Goal: Communication & Community: Connect with others

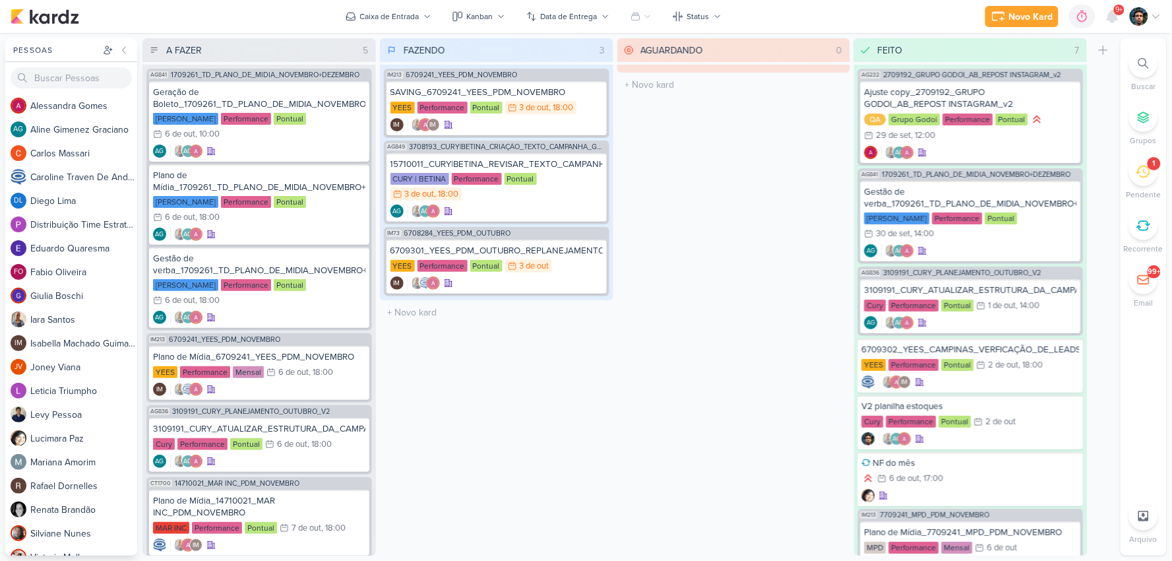
click at [1158, 169] on div "1" at bounding box center [1154, 163] width 13 height 13
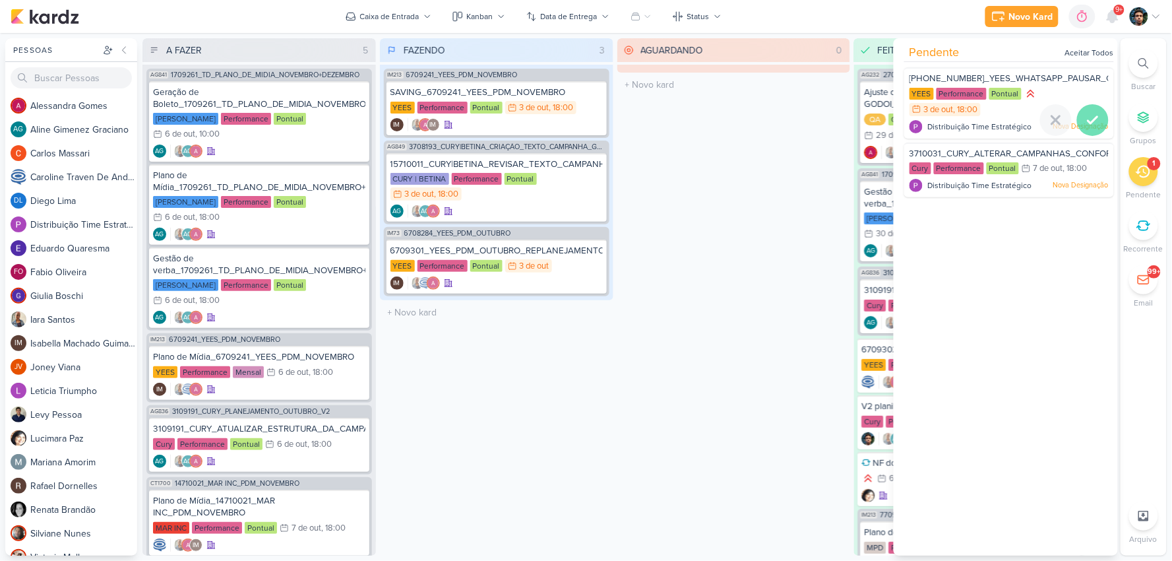
click at [1099, 121] on div at bounding box center [1093, 120] width 32 height 32
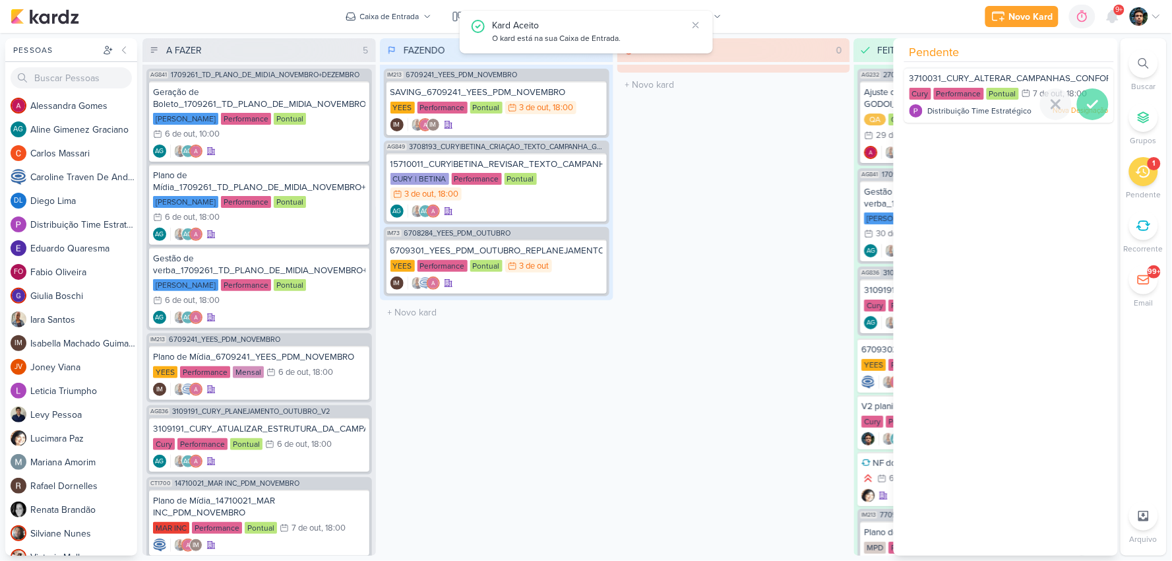
click at [1091, 108] on icon at bounding box center [1093, 104] width 16 height 16
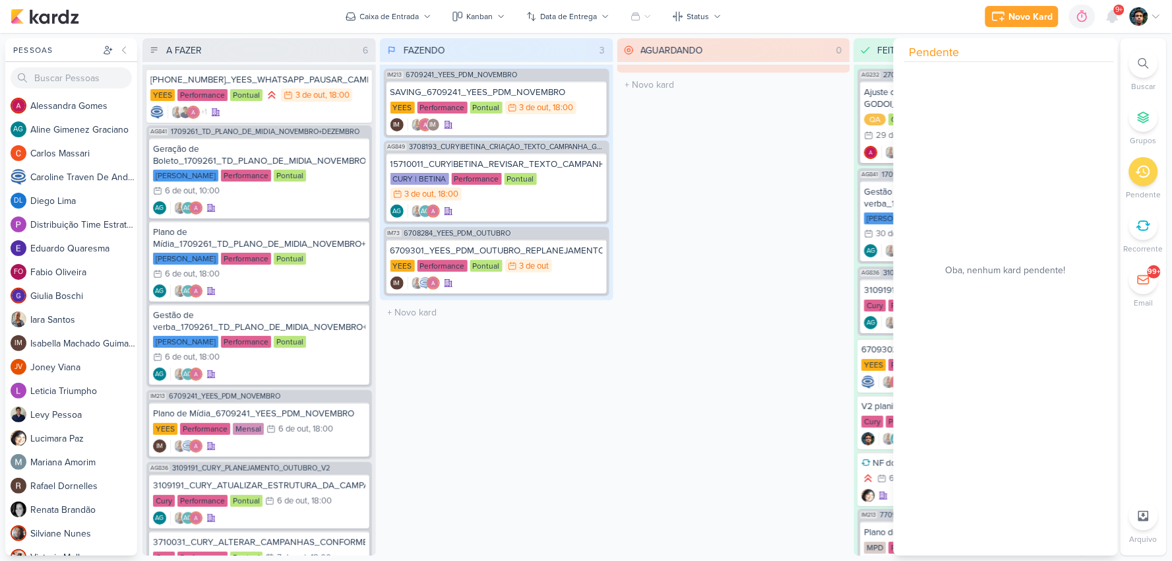
click at [547, 454] on div "FAZENDO 3 Mover Para Esquerda Mover Para Direita [GEOGRAPHIC_DATA] IM213 670924…" at bounding box center [496, 296] width 233 height 517
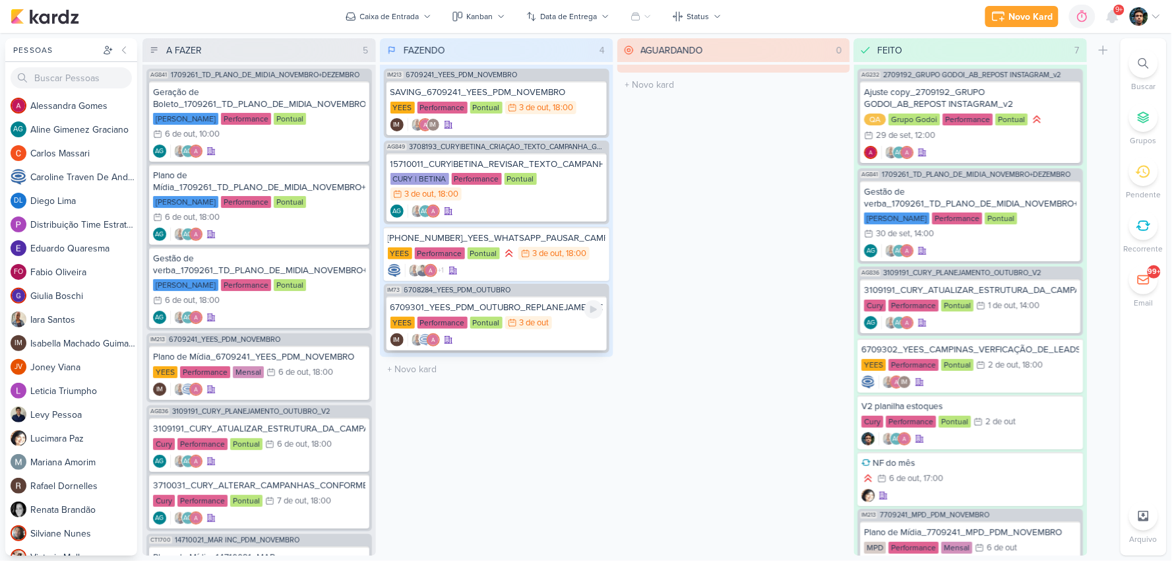
click at [563, 338] on div "IM" at bounding box center [496, 339] width 212 height 13
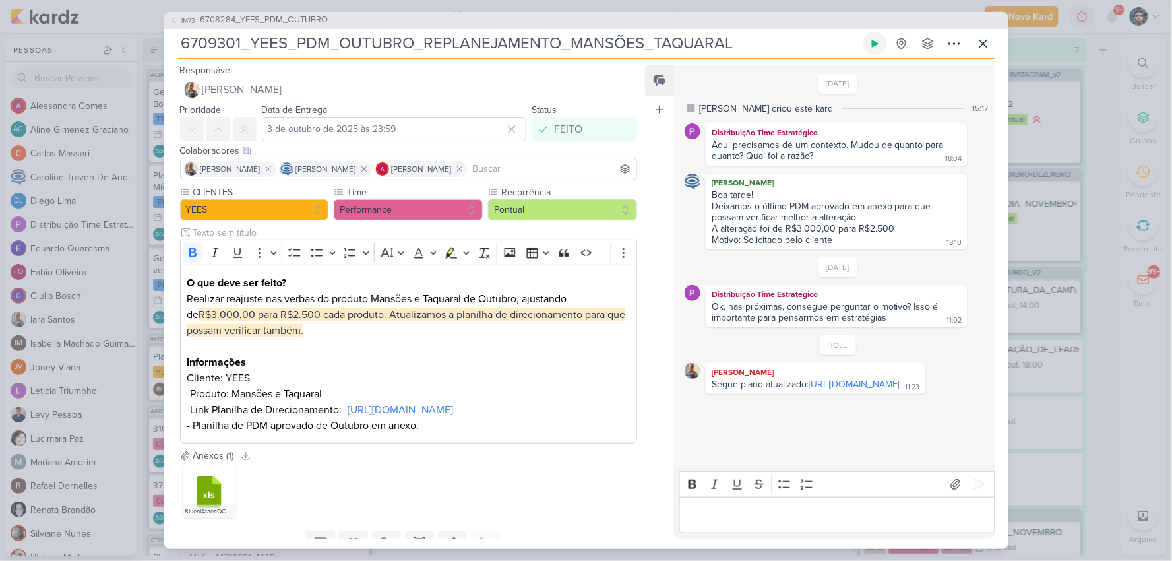
click at [882, 38] on button at bounding box center [875, 44] width 24 height 24
click at [981, 38] on icon at bounding box center [983, 44] width 16 height 16
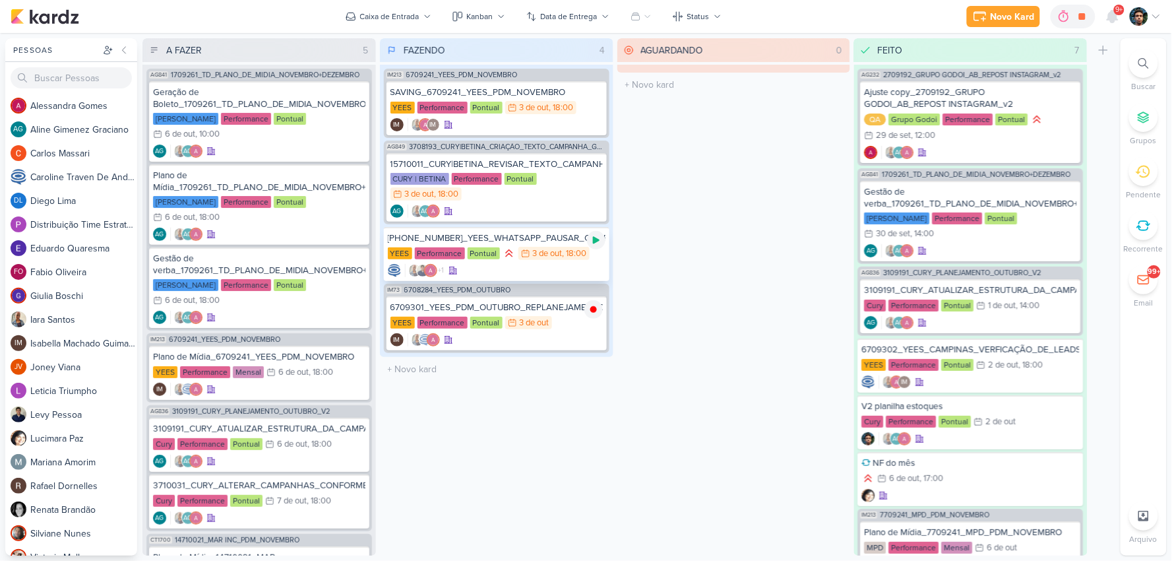
click at [590, 233] on div at bounding box center [596, 240] width 18 height 18
click at [581, 271] on div "+1" at bounding box center [497, 270] width 218 height 13
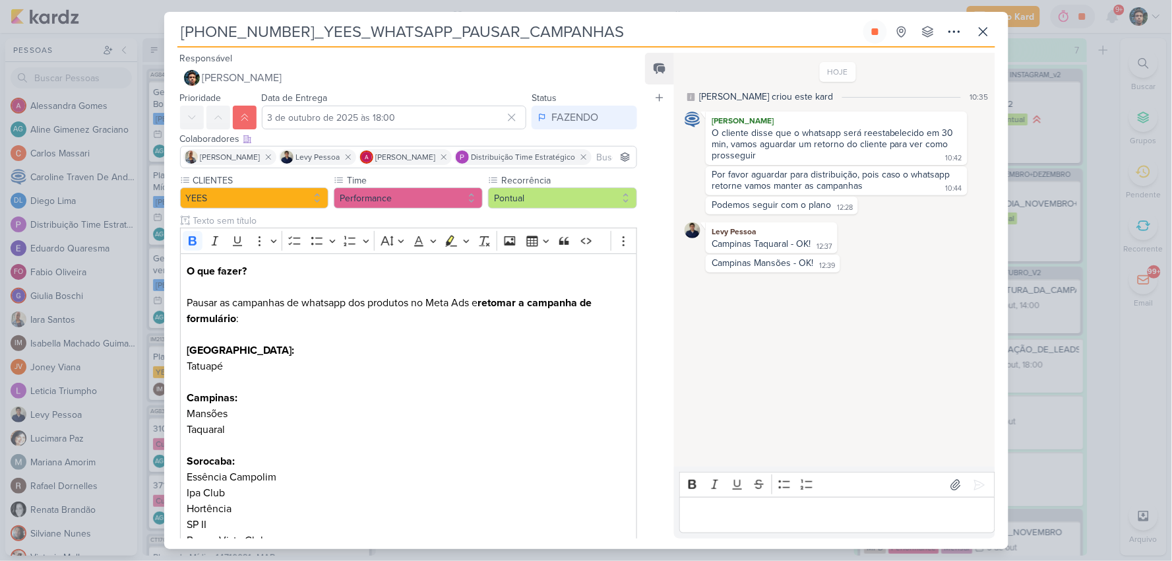
click at [743, 514] on p "Editor editing area: main" at bounding box center [837, 515] width 301 height 16
click at [755, 511] on p "Editor editing area: main" at bounding box center [837, 515] width 301 height 16
